Goal: Information Seeking & Learning: Check status

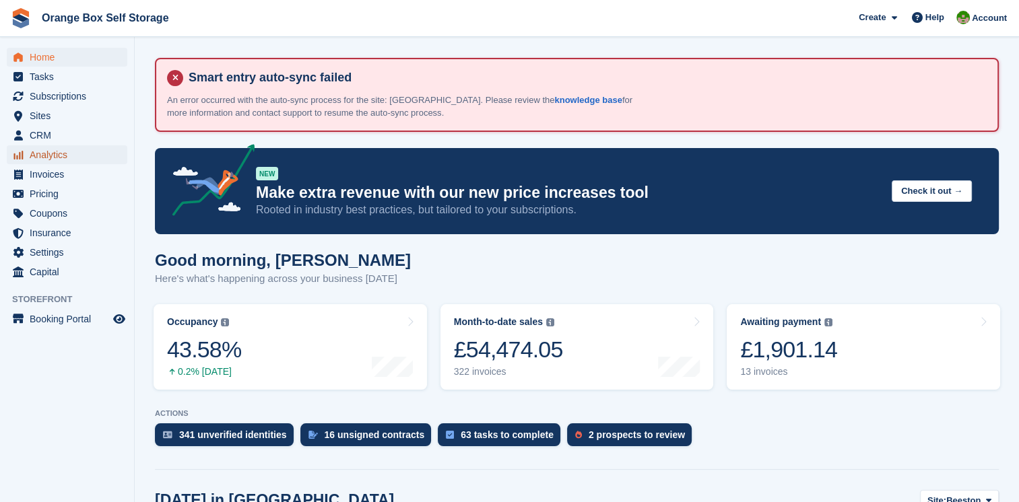
click at [79, 156] on span "Analytics" at bounding box center [70, 154] width 81 height 19
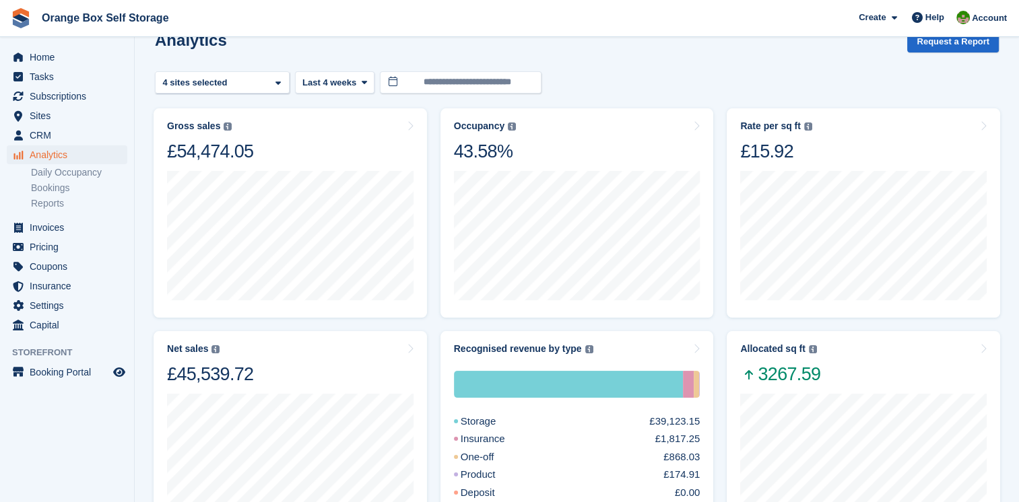
scroll to position [135, 0]
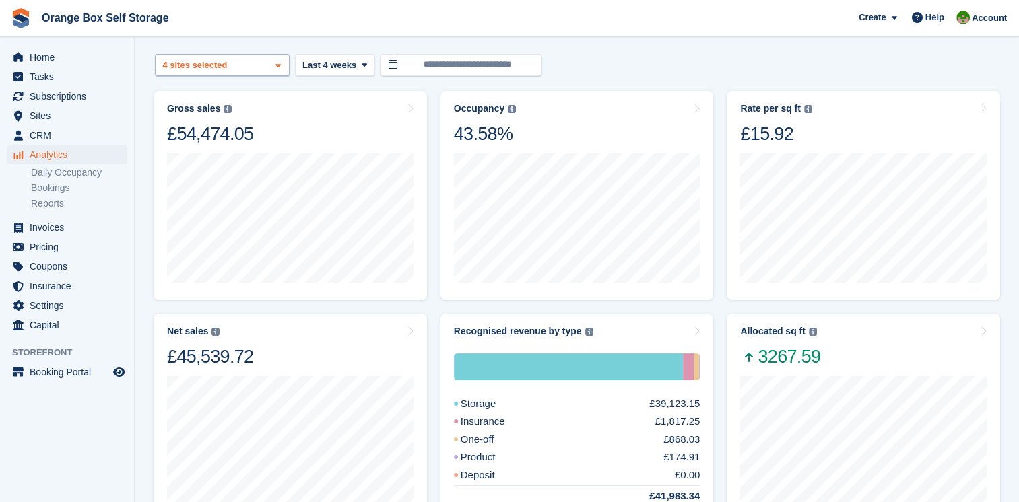
click at [268, 65] on div "Beeston 2 sites selected 3 sites selected 4 sites selected" at bounding box center [222, 65] width 135 height 22
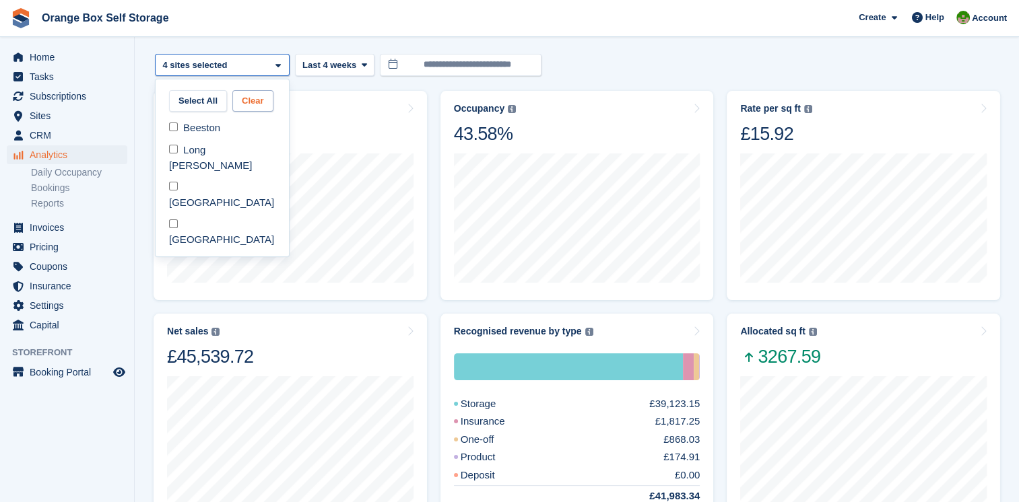
click at [248, 97] on button "Clear" at bounding box center [252, 101] width 41 height 22
click at [193, 128] on div "Beeston" at bounding box center [222, 128] width 123 height 22
select select "****"
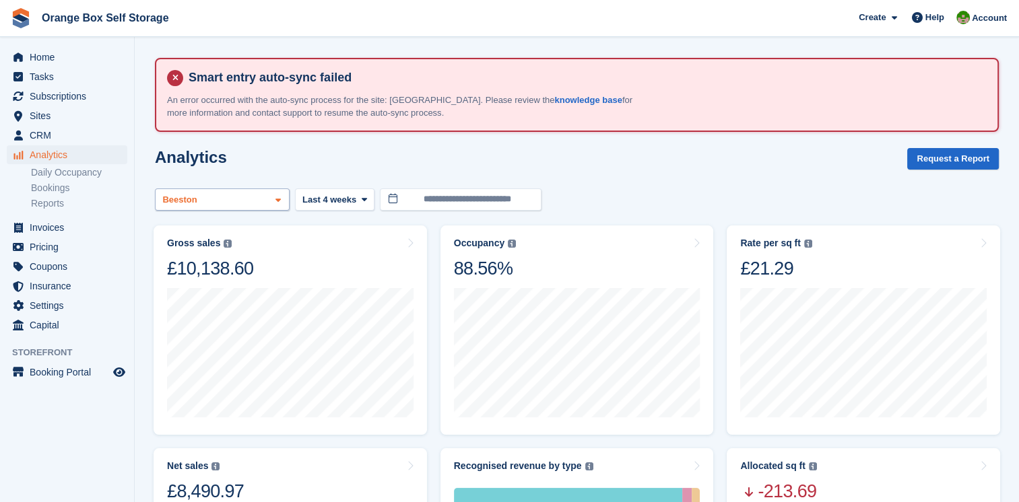
click at [277, 201] on icon at bounding box center [277, 200] width 5 height 9
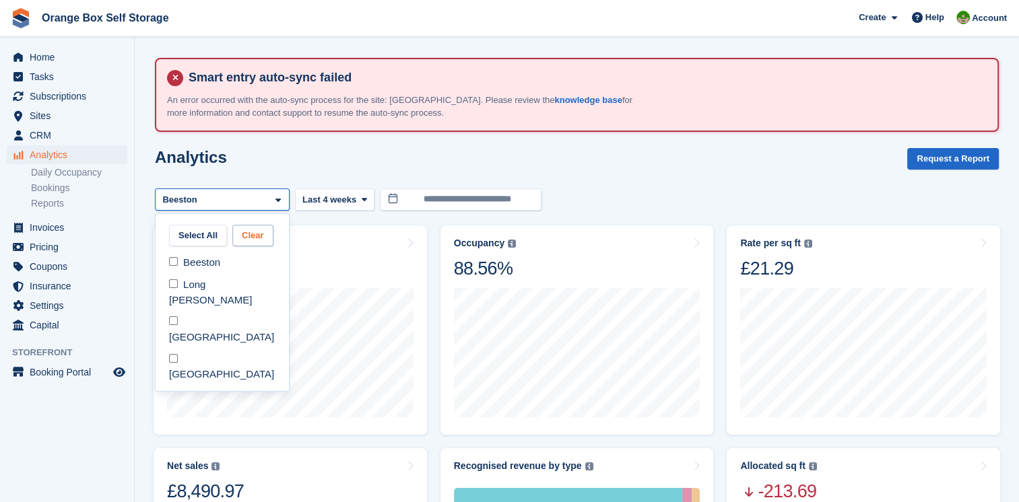
click at [250, 236] on button "Clear" at bounding box center [252, 236] width 41 height 22
click at [197, 280] on div "Long [PERSON_NAME]" at bounding box center [222, 292] width 123 height 37
select select "****"
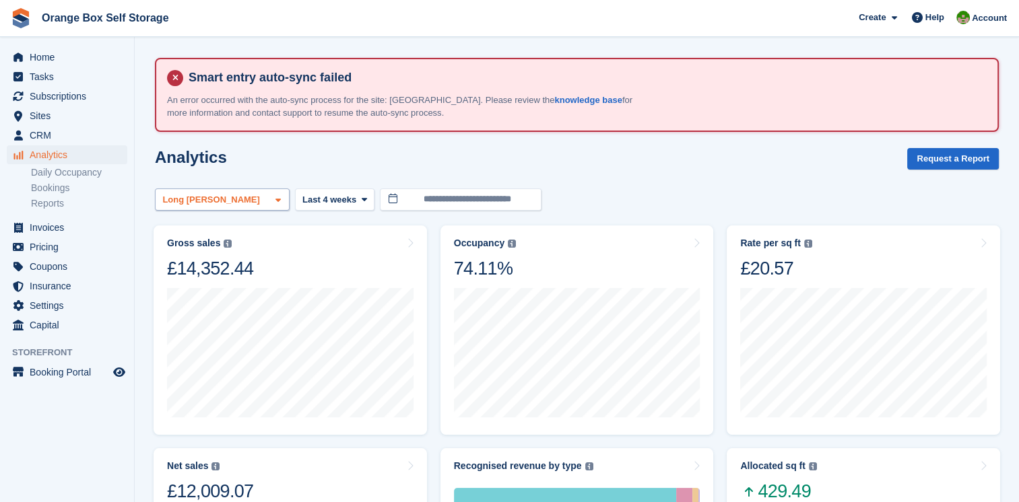
click at [279, 198] on icon at bounding box center [277, 200] width 5 height 9
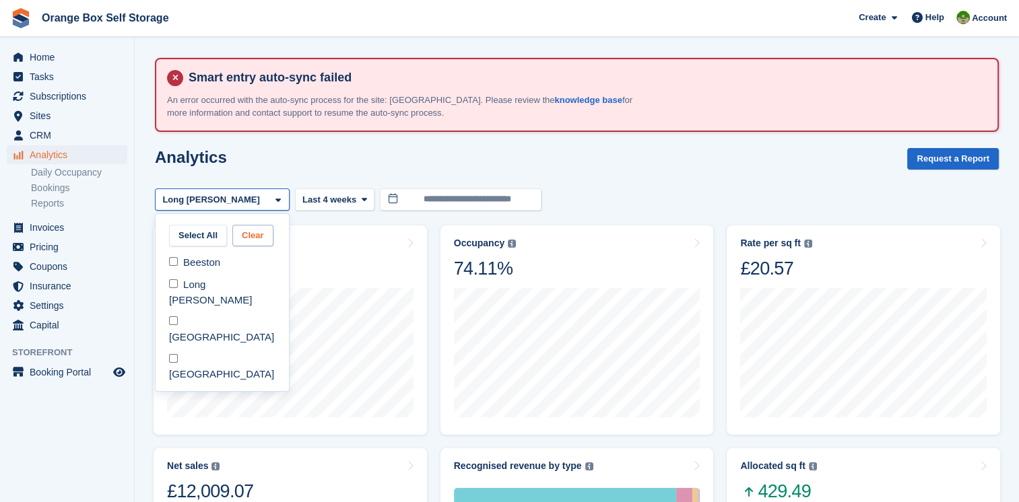
click at [252, 232] on button "Clear" at bounding box center [252, 236] width 41 height 22
click at [195, 311] on div "[GEOGRAPHIC_DATA]" at bounding box center [222, 329] width 123 height 37
select select "****"
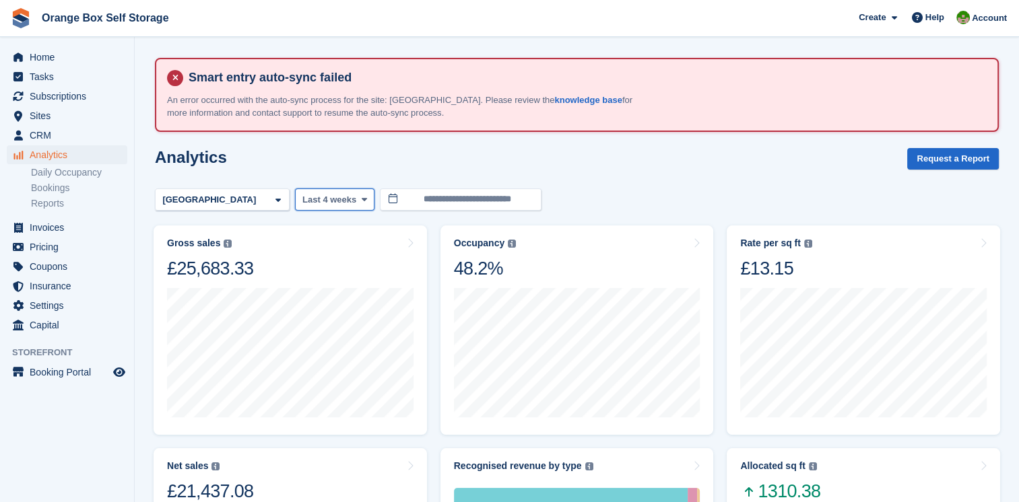
click at [361, 206] on button "Last 4 weeks" at bounding box center [334, 200] width 79 height 22
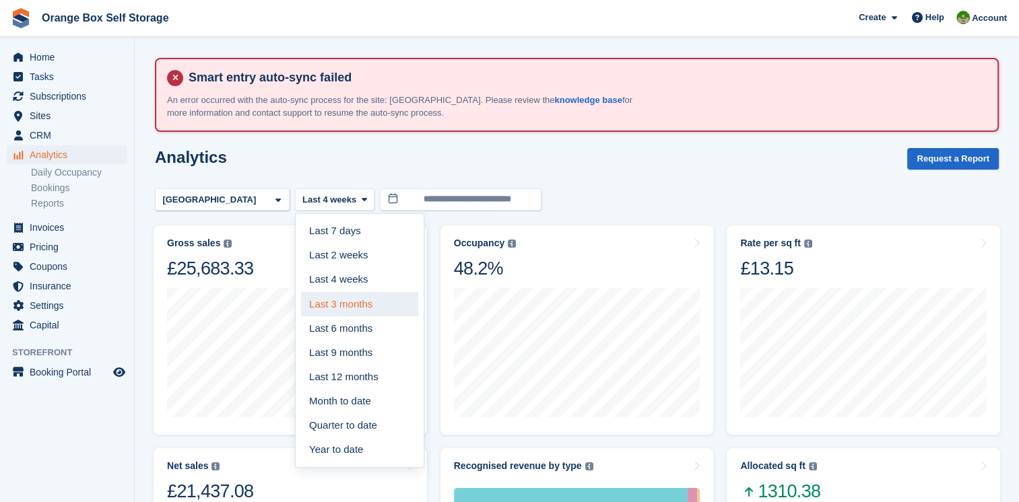
click at [333, 296] on link "Last 3 months" at bounding box center [359, 304] width 117 height 24
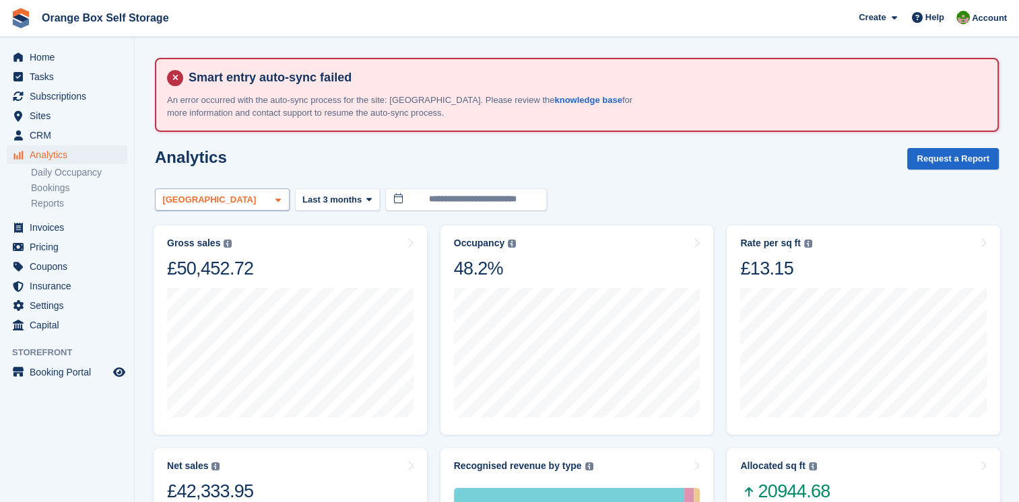
click at [281, 203] on span at bounding box center [278, 200] width 11 height 11
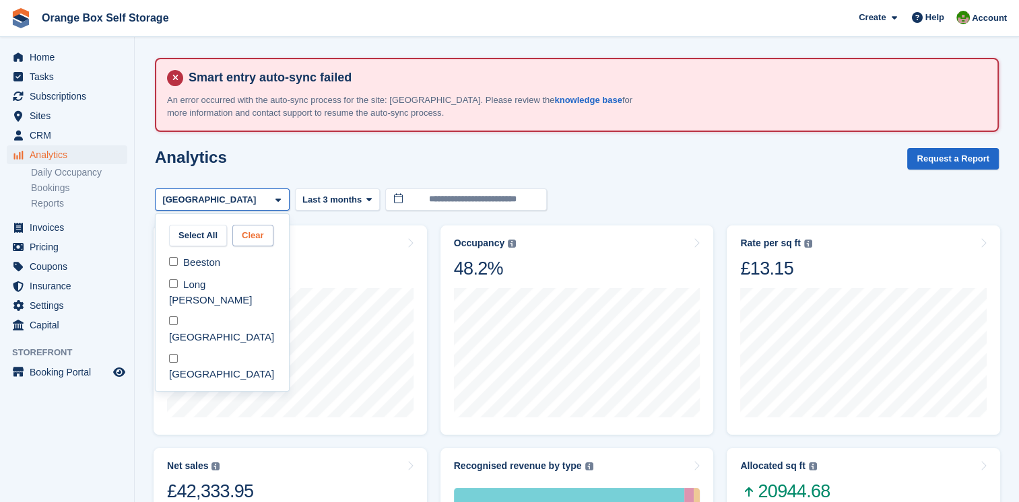
click at [254, 230] on button "Clear" at bounding box center [252, 236] width 41 height 22
select select
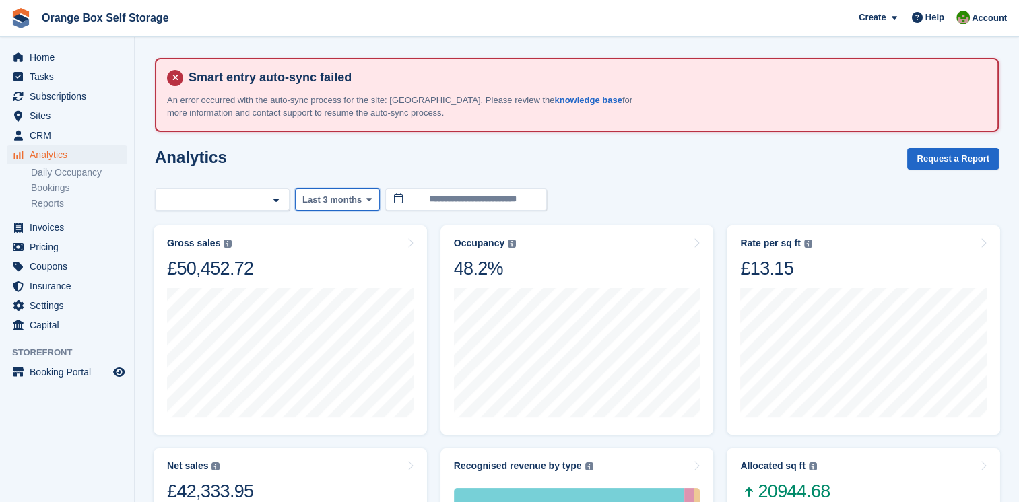
click at [340, 206] on button "Last 3 months" at bounding box center [337, 200] width 85 height 22
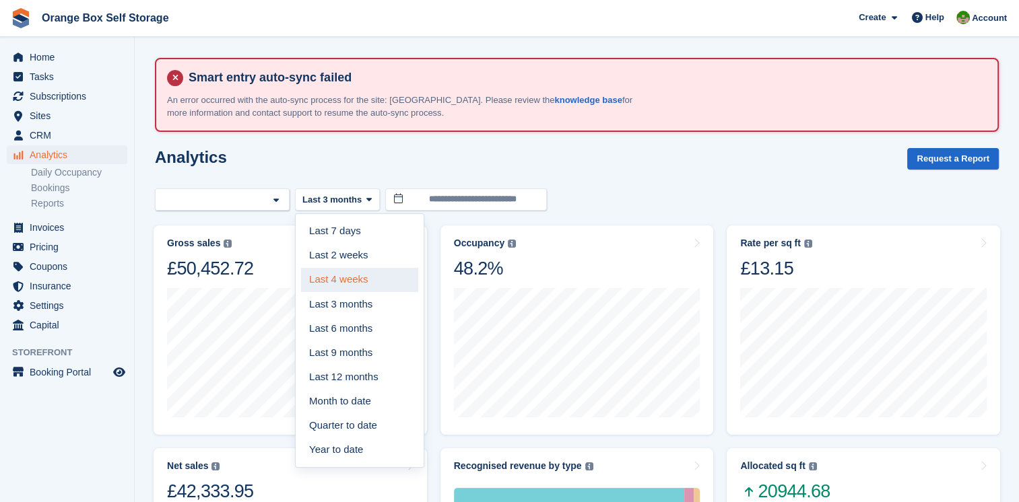
click at [328, 277] on link "Last 4 weeks" at bounding box center [359, 280] width 117 height 24
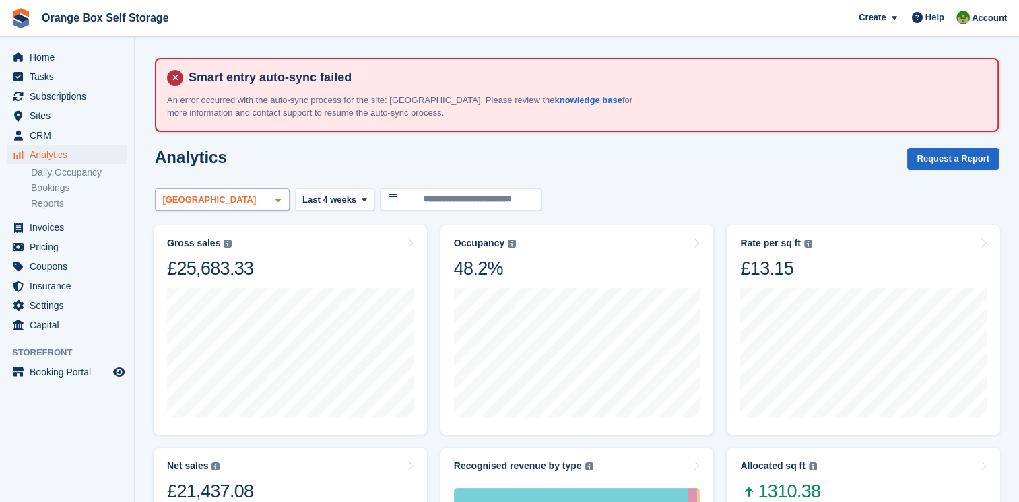
click at [261, 203] on div "[GEOGRAPHIC_DATA]" at bounding box center [222, 200] width 135 height 22
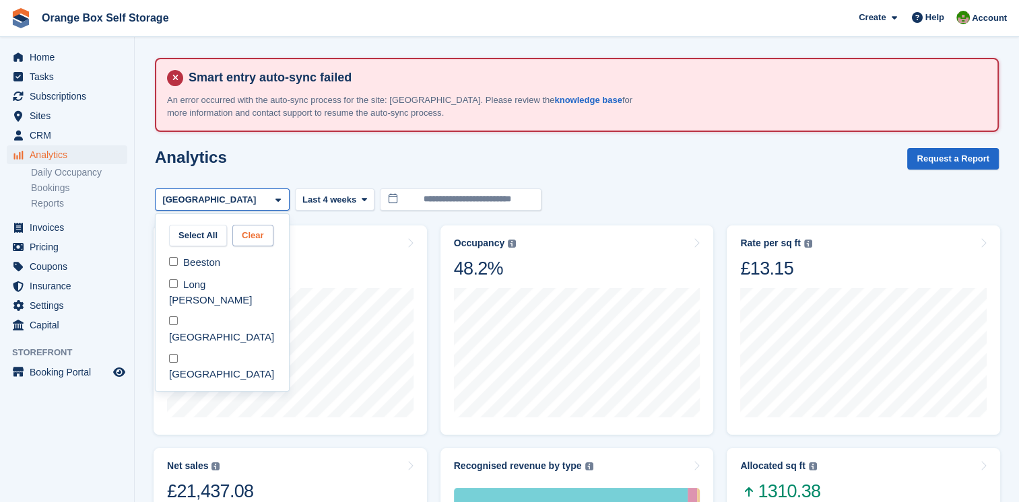
click at [247, 241] on button "Clear" at bounding box center [252, 236] width 41 height 22
select select "****"
